Goal: Information Seeking & Learning: Learn about a topic

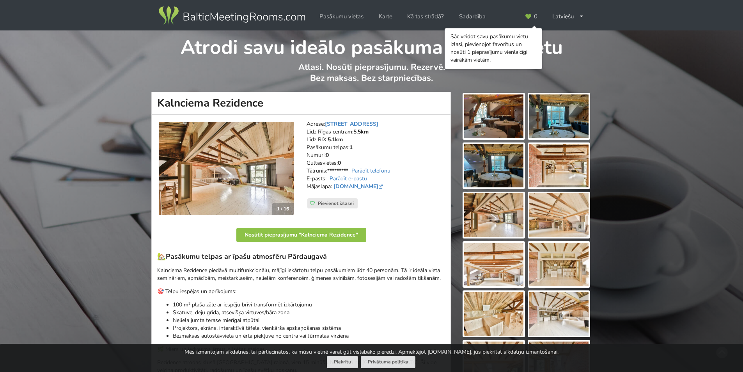
click at [487, 120] on img at bounding box center [493, 116] width 59 height 44
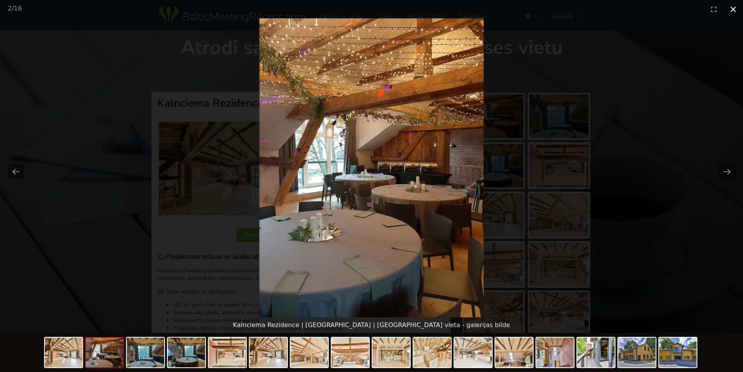
click at [728, 9] on button "Close gallery" at bounding box center [732, 9] width 19 height 18
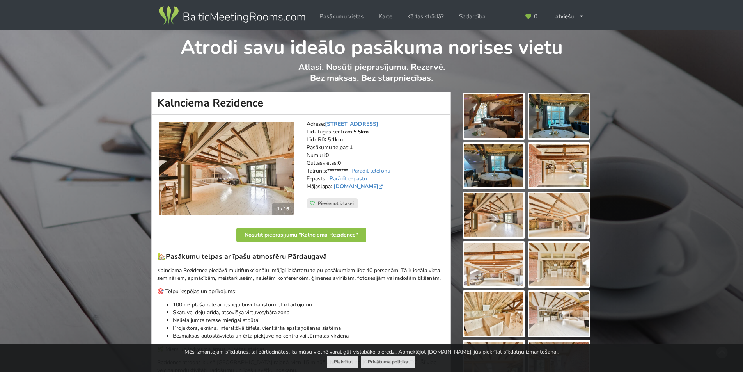
click at [257, 174] on img at bounding box center [226, 169] width 135 height 94
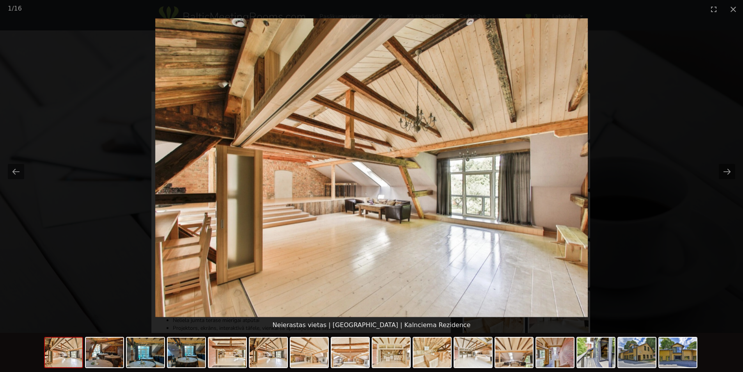
scroll to position [39, 0]
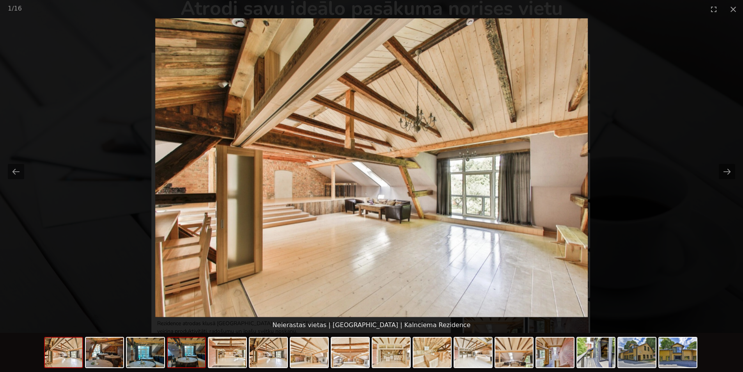
click at [202, 349] on img at bounding box center [186, 352] width 37 height 30
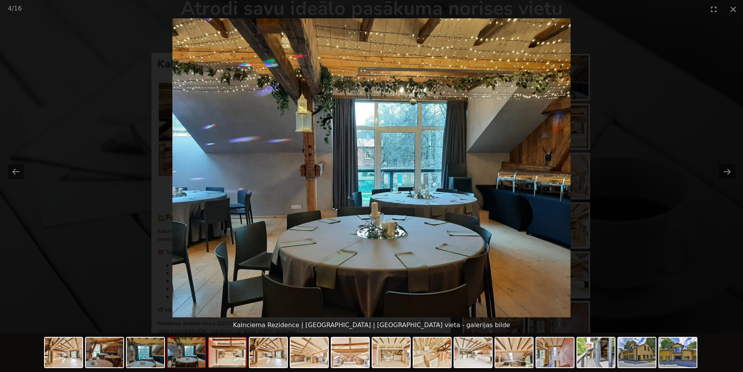
click at [230, 351] on img at bounding box center [227, 352] width 37 height 30
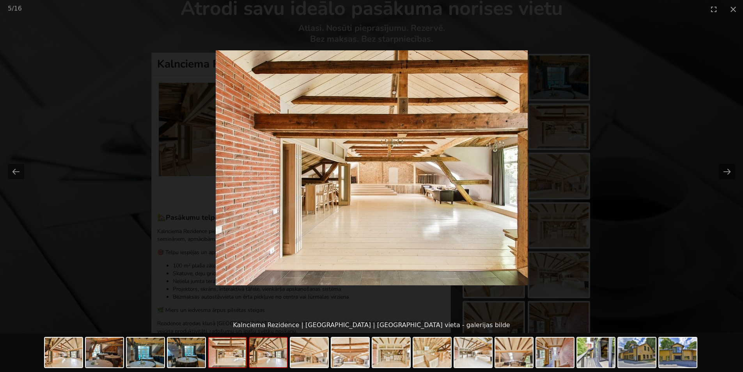
click at [267, 358] on img at bounding box center [268, 352] width 37 height 30
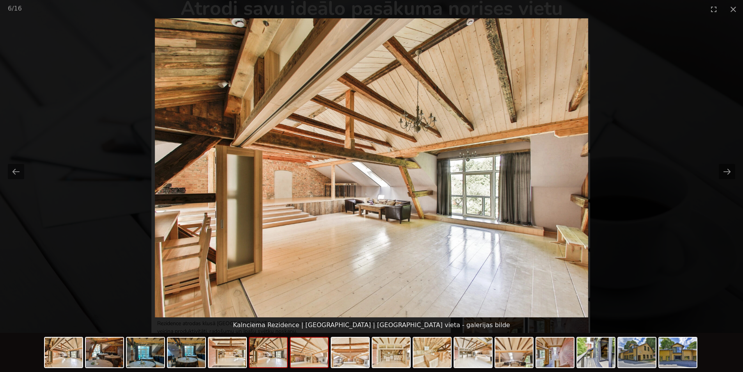
click at [320, 357] on img at bounding box center [308, 352] width 37 height 30
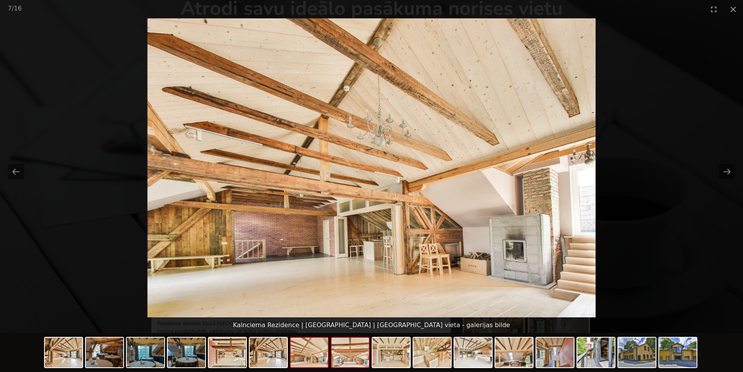
click at [361, 360] on img at bounding box center [349, 352] width 37 height 30
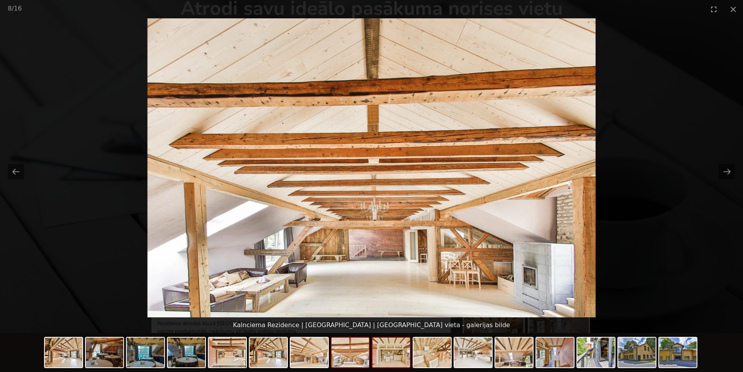
click at [389, 361] on img at bounding box center [390, 352] width 37 height 30
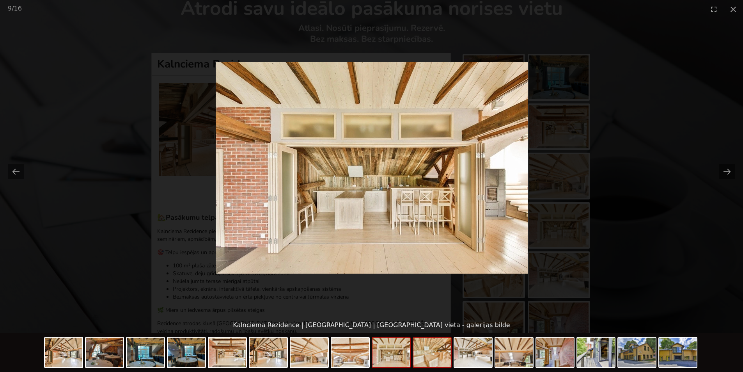
click at [430, 356] on img at bounding box center [431, 352] width 37 height 30
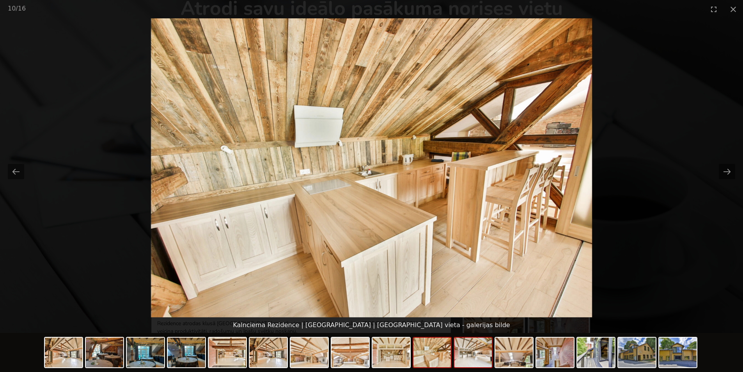
click at [487, 354] on img at bounding box center [472, 352] width 37 height 30
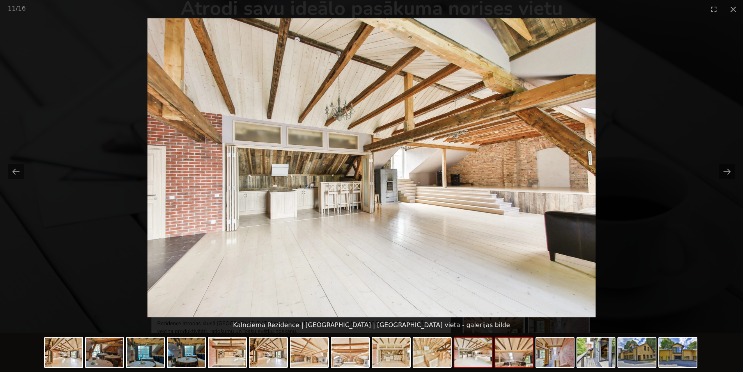
click at [519, 355] on img at bounding box center [513, 352] width 37 height 30
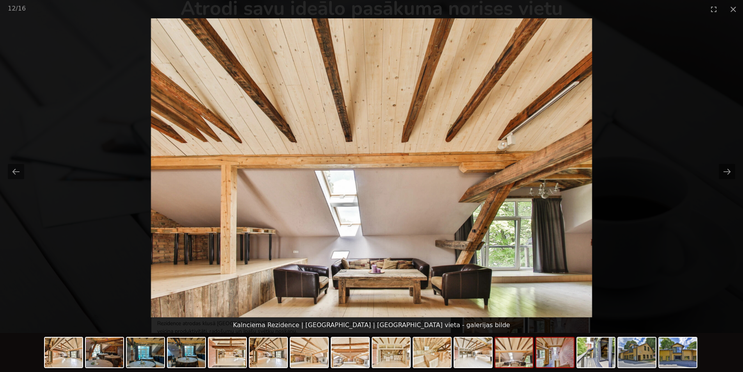
click at [551, 355] on img at bounding box center [554, 352] width 37 height 30
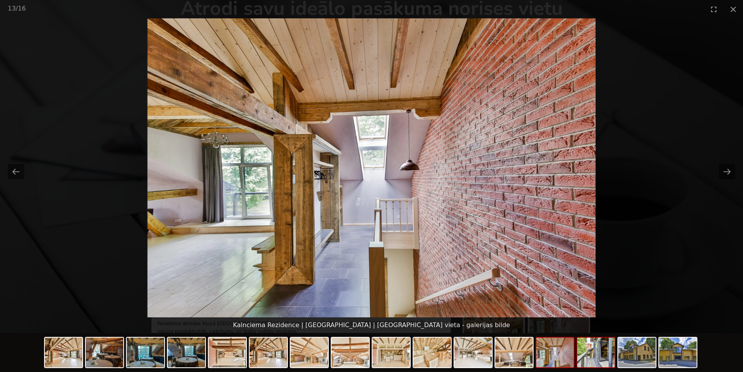
click at [591, 357] on img at bounding box center [595, 352] width 37 height 30
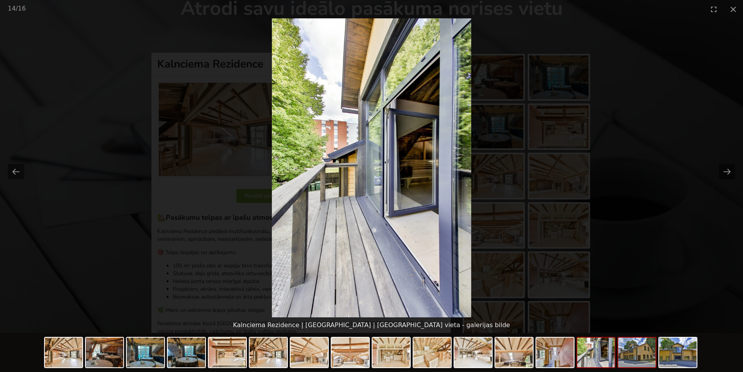
click at [623, 360] on img at bounding box center [636, 352] width 37 height 30
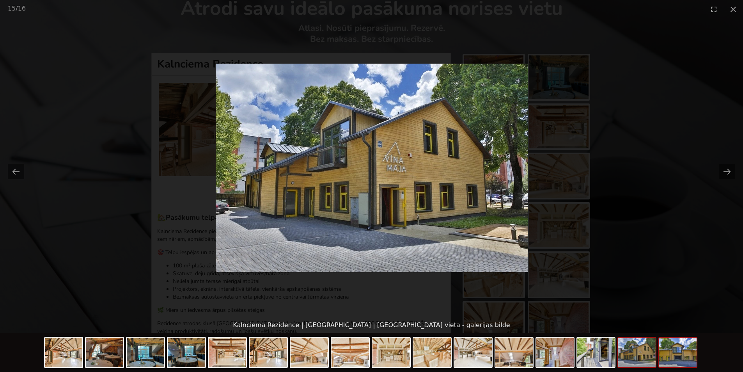
click at [667, 356] on img at bounding box center [677, 352] width 37 height 30
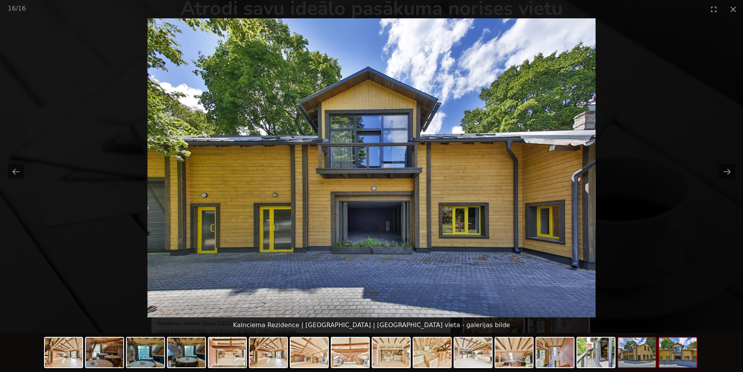
click at [638, 355] on img at bounding box center [636, 352] width 37 height 30
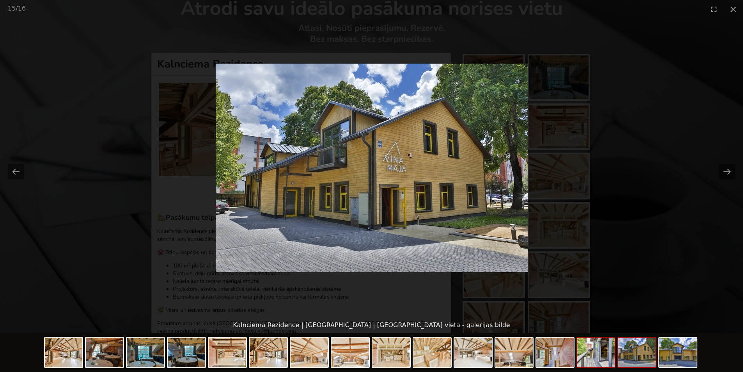
click at [593, 354] on img at bounding box center [595, 352] width 37 height 30
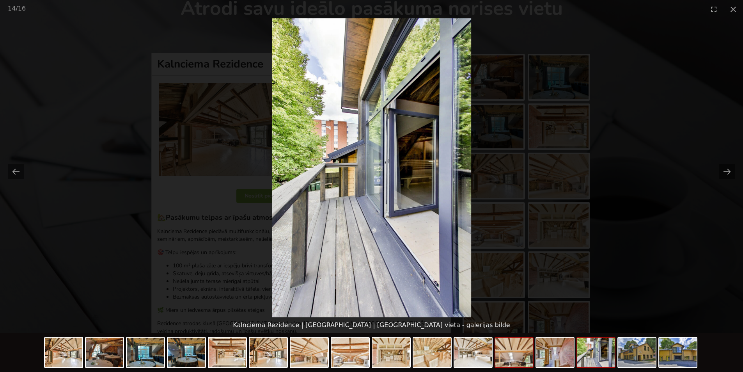
click at [528, 355] on img at bounding box center [513, 352] width 37 height 30
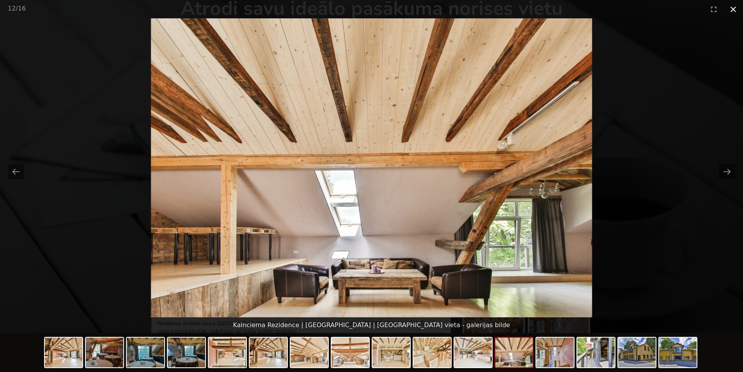
click at [734, 7] on button "Close gallery" at bounding box center [732, 9] width 19 height 18
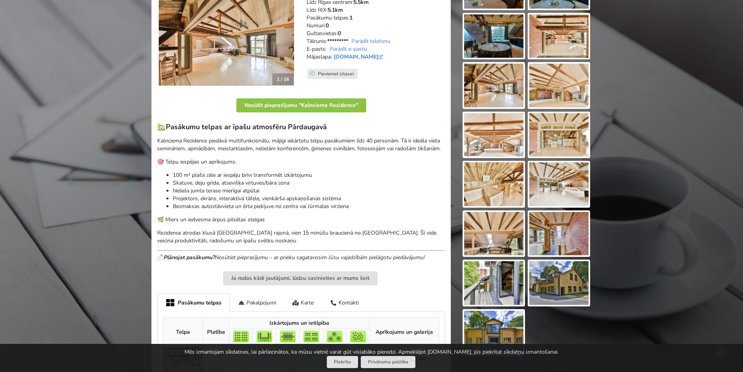
scroll to position [78, 0]
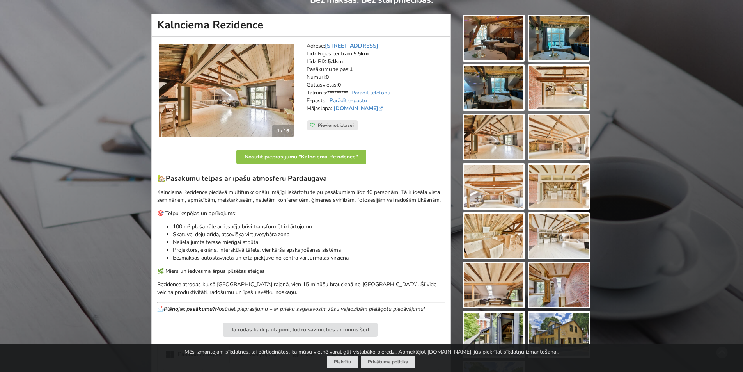
click at [225, 94] on img at bounding box center [226, 91] width 135 height 94
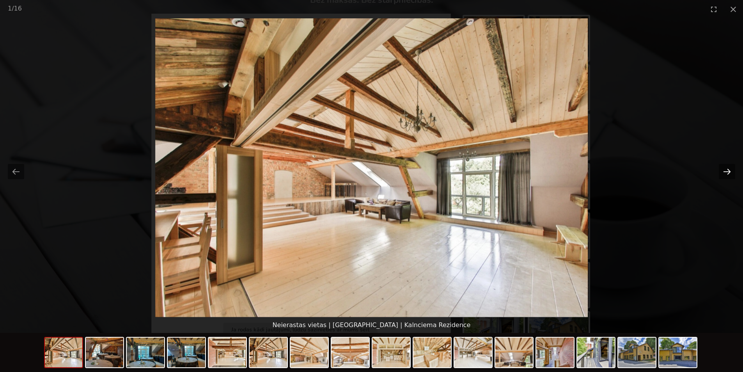
click at [723, 171] on button "Next slide" at bounding box center [727, 171] width 16 height 15
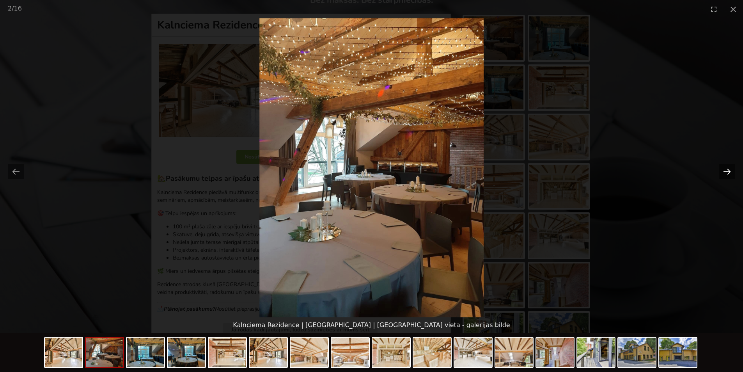
click at [722, 171] on button "Next slide" at bounding box center [727, 171] width 16 height 15
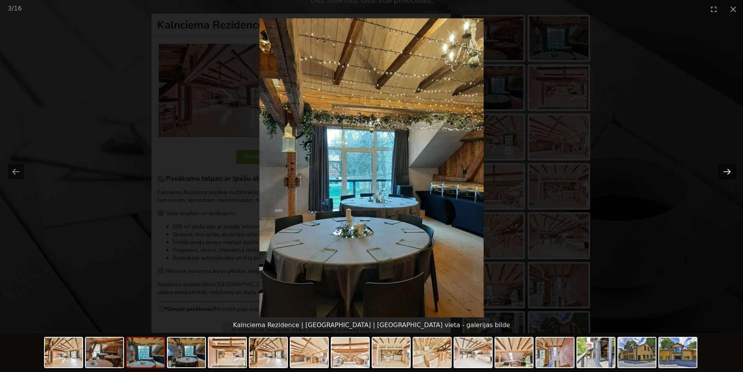
click at [722, 171] on button "Next slide" at bounding box center [727, 171] width 16 height 15
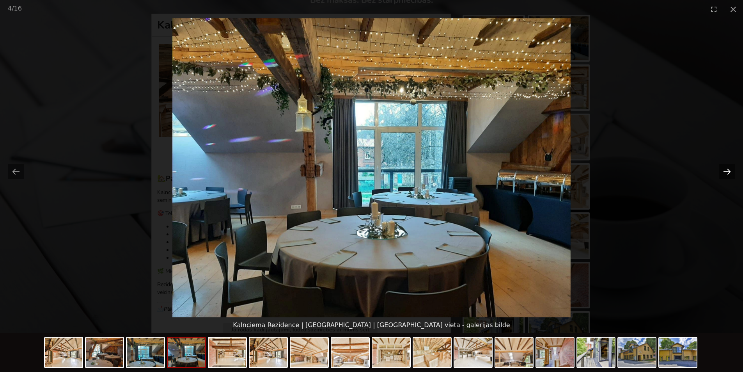
click at [721, 172] on button "Next slide" at bounding box center [727, 171] width 16 height 15
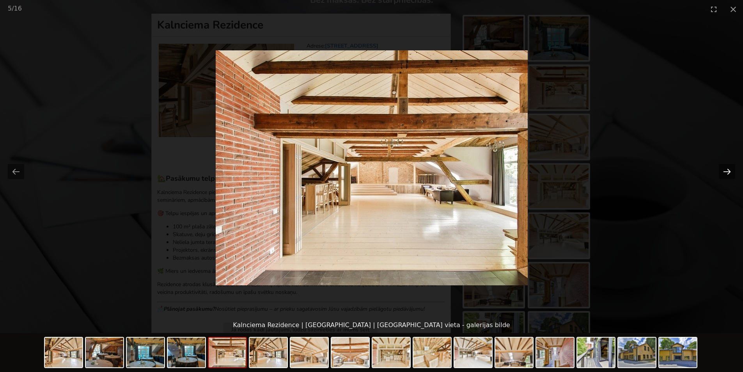
click at [721, 170] on button "Next slide" at bounding box center [727, 171] width 16 height 15
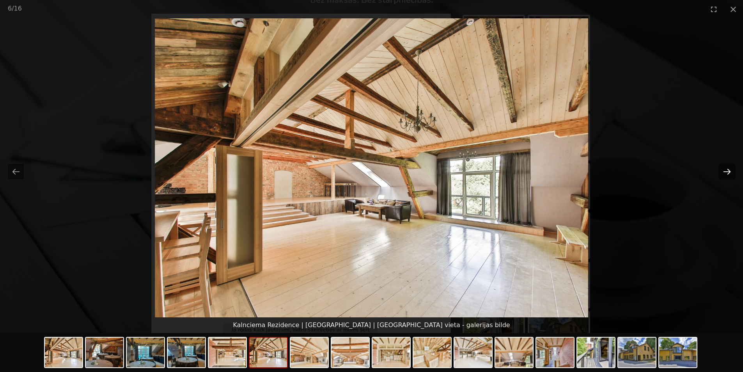
click at [721, 170] on button "Next slide" at bounding box center [727, 171] width 16 height 15
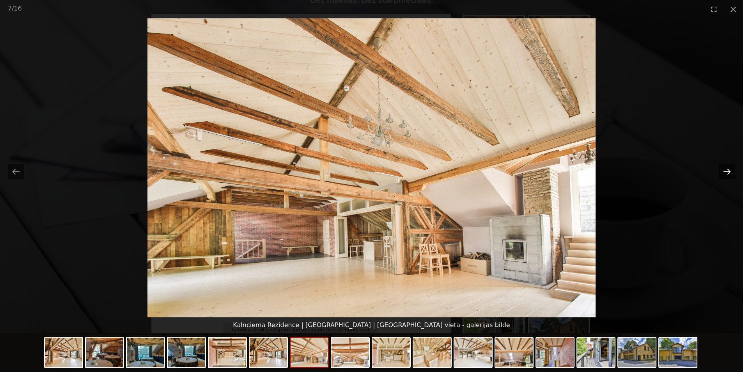
click at [721, 170] on button "Next slide" at bounding box center [727, 171] width 16 height 15
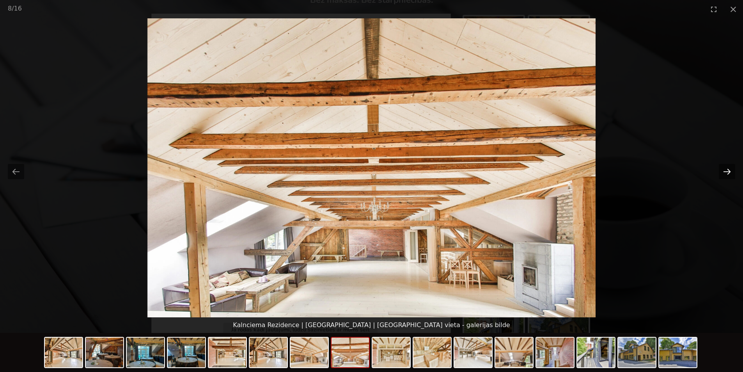
click at [721, 170] on button "Next slide" at bounding box center [727, 171] width 16 height 15
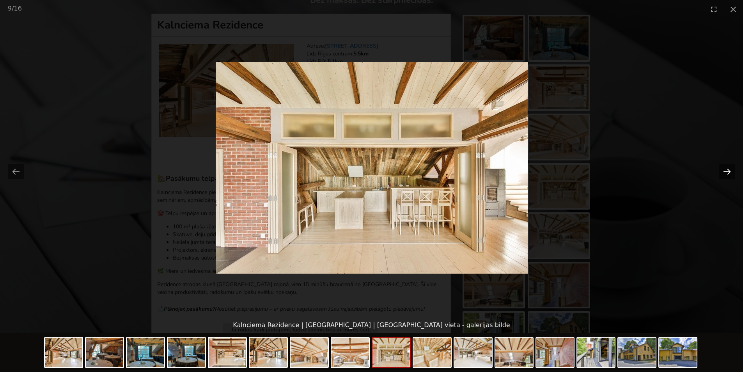
click at [721, 170] on button "Next slide" at bounding box center [727, 171] width 16 height 15
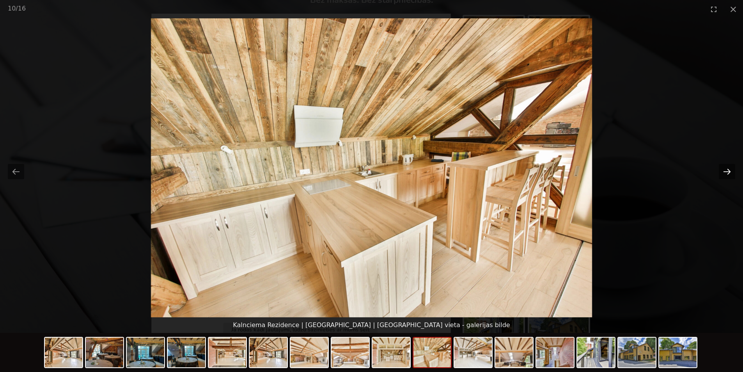
click at [721, 170] on button "Next slide" at bounding box center [727, 171] width 16 height 15
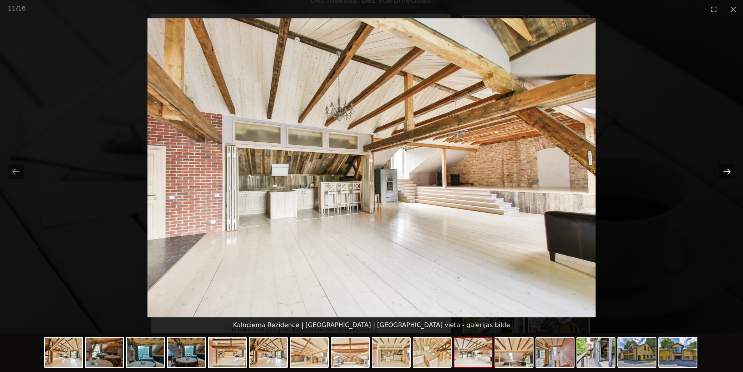
click at [721, 170] on button "Next slide" at bounding box center [727, 171] width 16 height 15
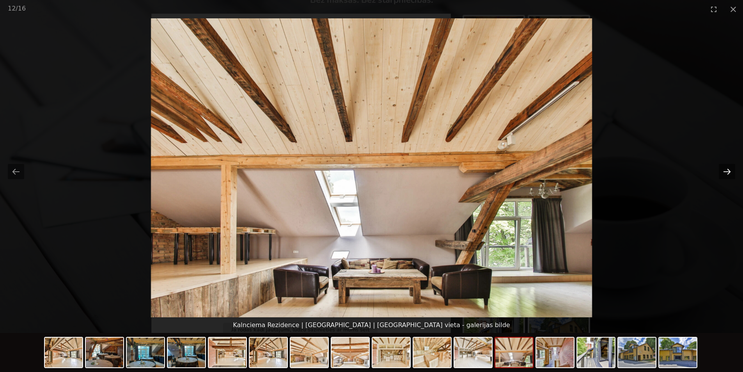
click at [721, 170] on button "Next slide" at bounding box center [727, 171] width 16 height 15
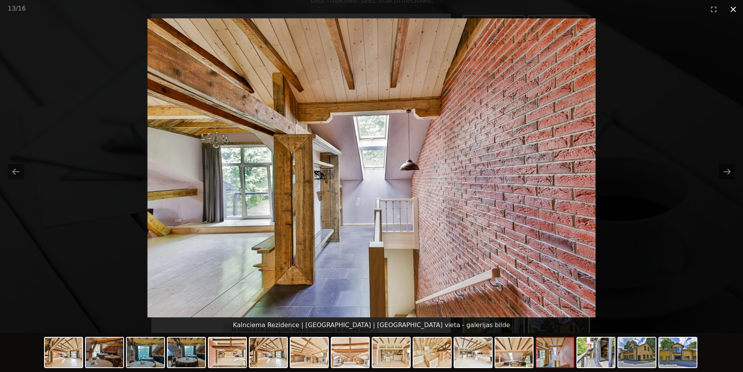
click at [736, 8] on button "Close gallery" at bounding box center [732, 9] width 19 height 18
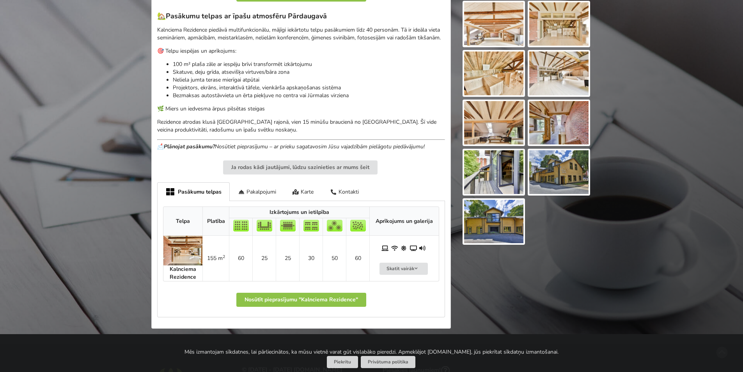
scroll to position [232, 0]
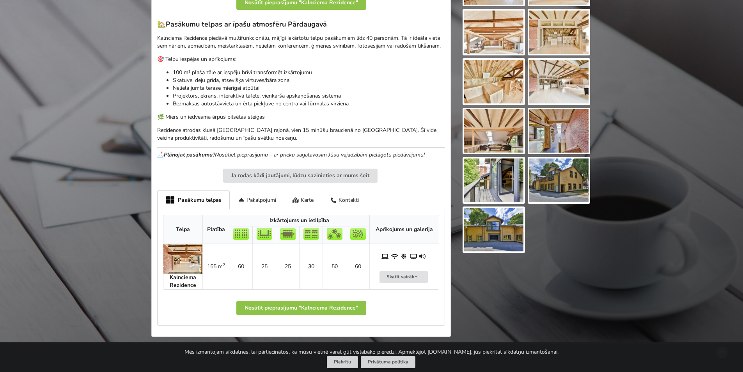
click at [572, 168] on img at bounding box center [558, 180] width 59 height 44
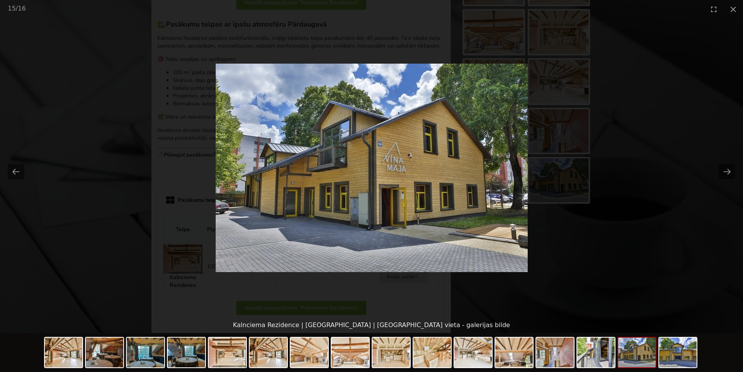
click at [717, 172] on picture at bounding box center [371, 167] width 743 height 299
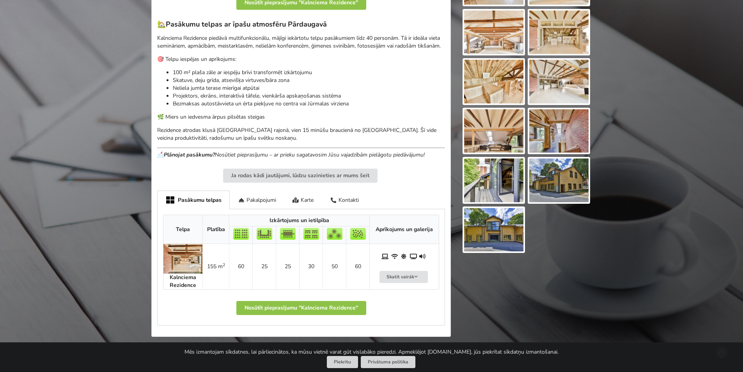
click at [488, 227] on img at bounding box center [493, 230] width 59 height 44
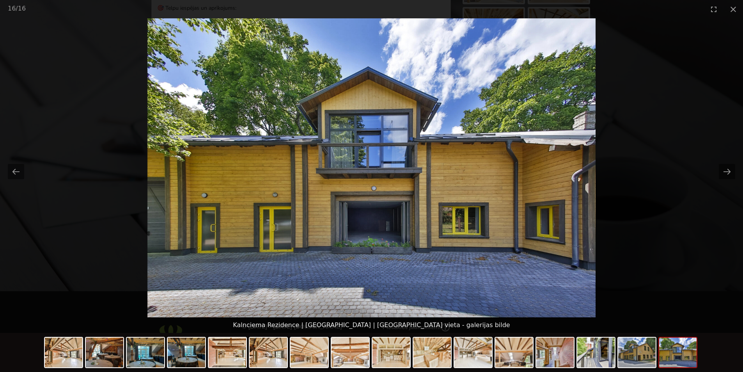
scroll to position [388, 0]
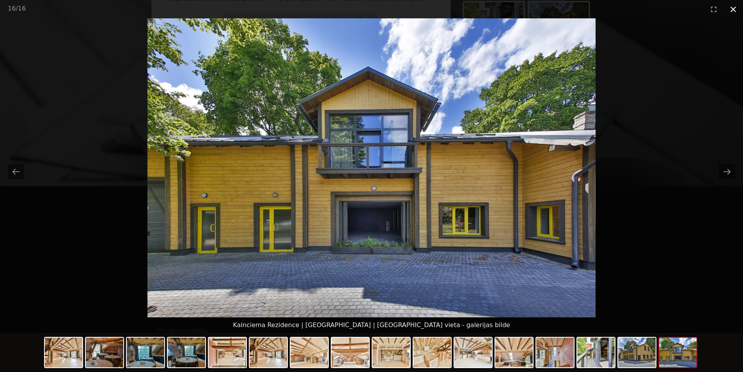
click at [734, 7] on button "Close gallery" at bounding box center [732, 9] width 19 height 18
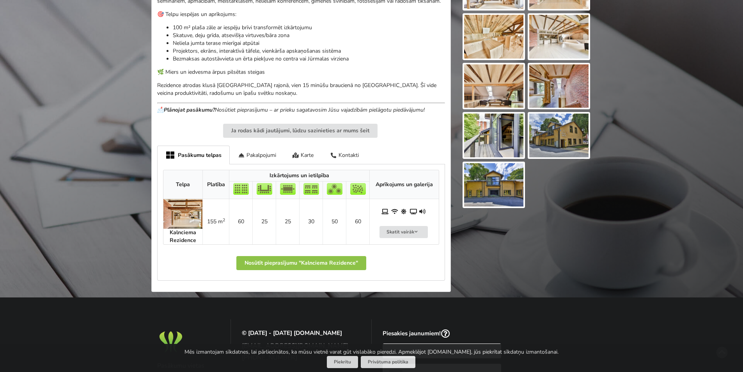
scroll to position [271, 0]
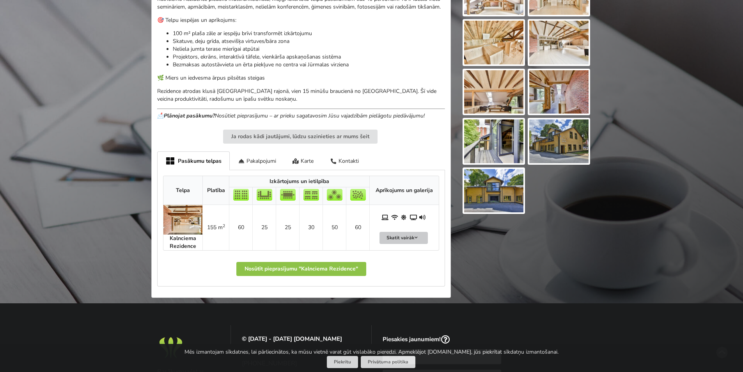
click at [419, 239] on button "Skatīt vairāk" at bounding box center [403, 238] width 48 height 12
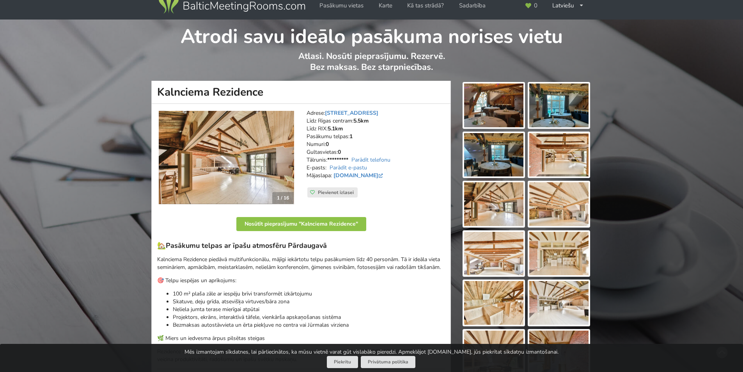
scroll to position [0, 0]
